Goal: Task Accomplishment & Management: Manage account settings

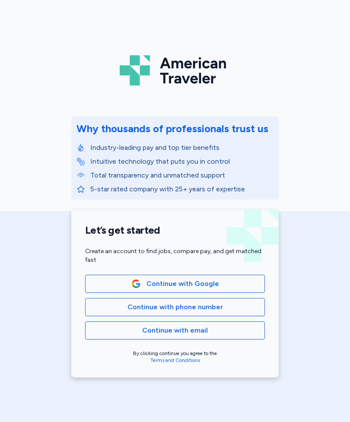
click at [224, 309] on span "Continue with phone number" at bounding box center [174, 307] width 165 height 10
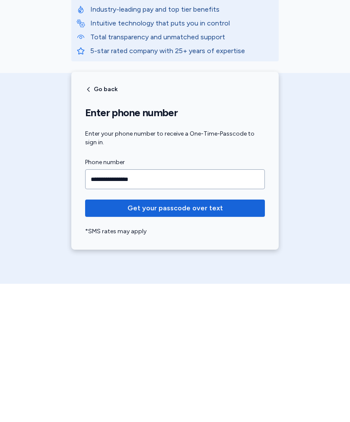
type input "**********"
click at [227, 341] on span "Get your passcode over text" at bounding box center [175, 346] width 166 height 10
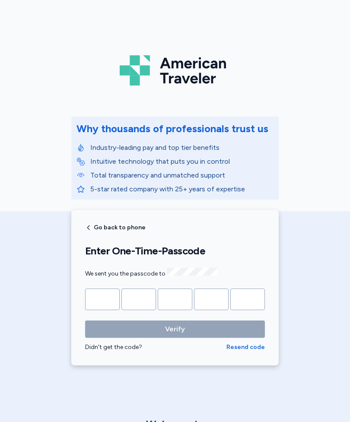
click at [104, 298] on input "Please enter OTP character 1" at bounding box center [102, 299] width 35 height 22
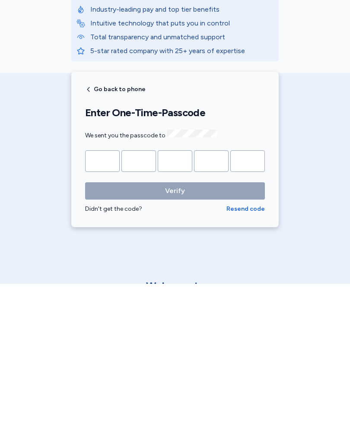
type input "*"
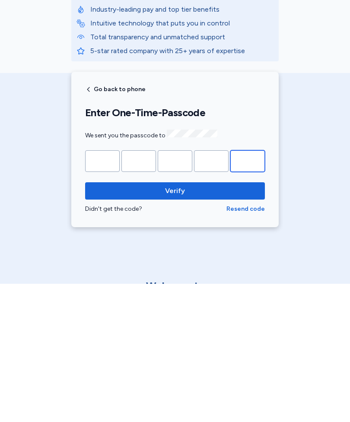
type input "*"
click at [202, 324] on span "Verify" at bounding box center [175, 329] width 166 height 10
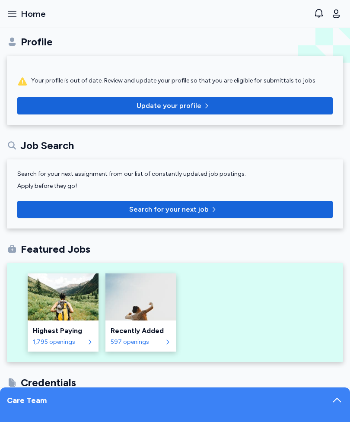
click at [336, 16] on icon "button" at bounding box center [336, 14] width 10 height 10
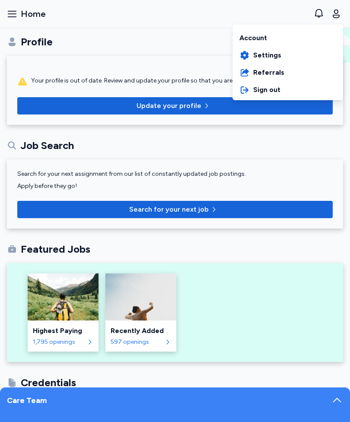
click at [337, 16] on icon "button" at bounding box center [336, 14] width 10 height 10
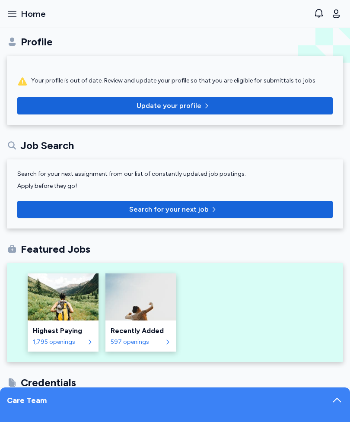
click at [221, 108] on span "Update your profile" at bounding box center [174, 106] width 301 height 10
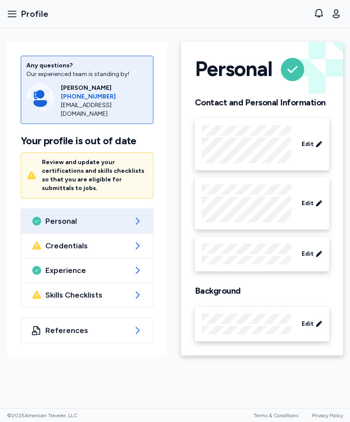
click at [137, 264] on div "Experience" at bounding box center [87, 270] width 132 height 24
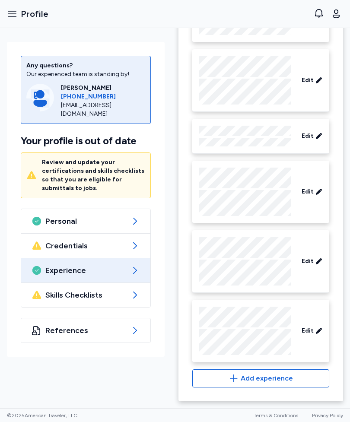
scroll to position [1604, 0]
click at [128, 302] on div "Skills Checklists" at bounding box center [85, 295] width 129 height 24
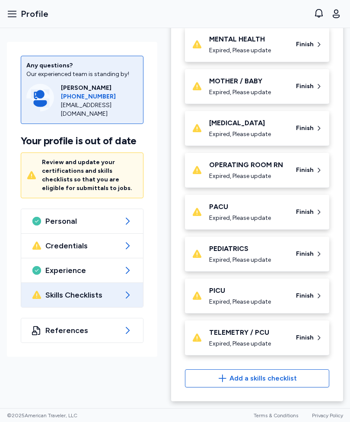
scroll to position [581, 0]
click at [129, 246] on icon at bounding box center [127, 246] width 10 height 10
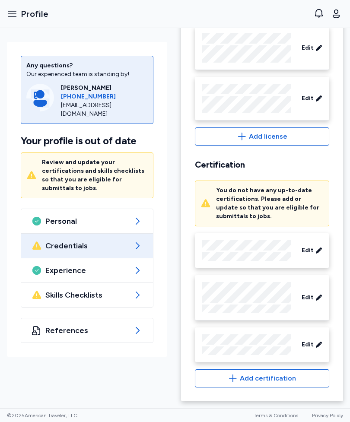
scroll to position [530, 0]
click at [135, 325] on icon at bounding box center [137, 330] width 10 height 10
